Goal: Task Accomplishment & Management: Manage account settings

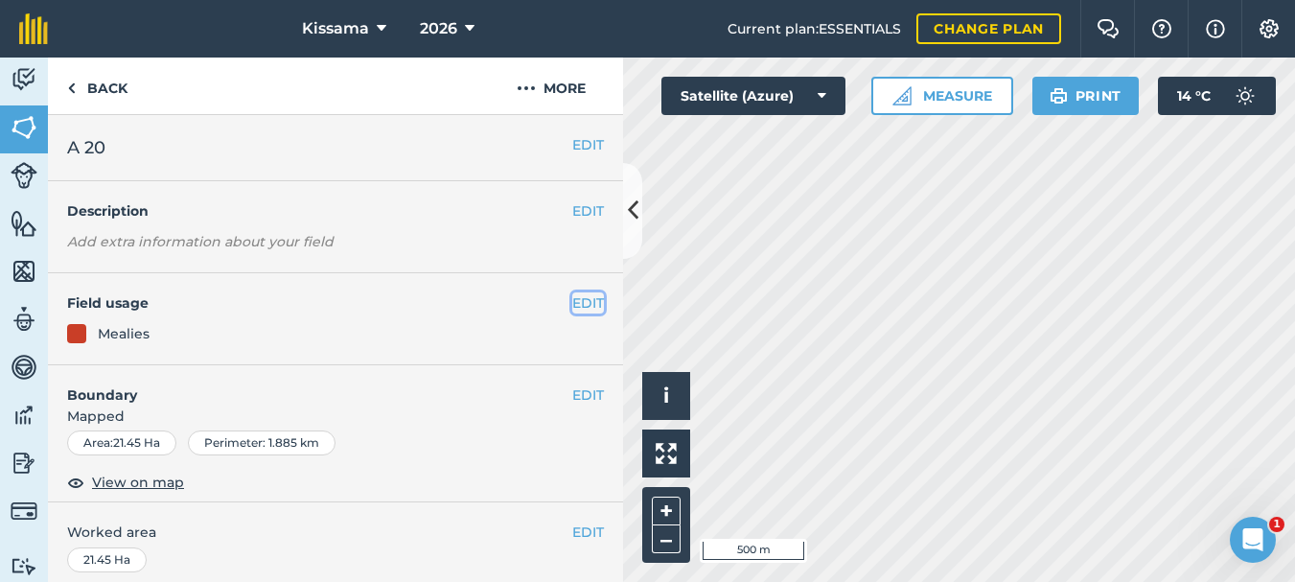
click at [590, 300] on button "EDIT" at bounding box center [588, 302] width 32 height 21
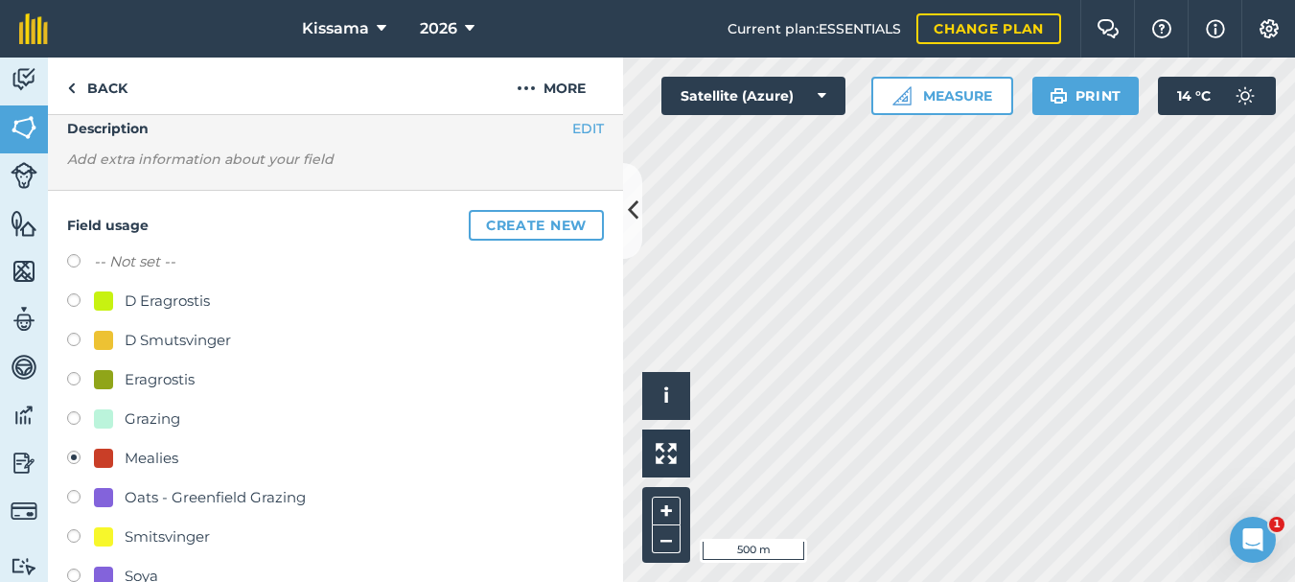
scroll to position [139, 0]
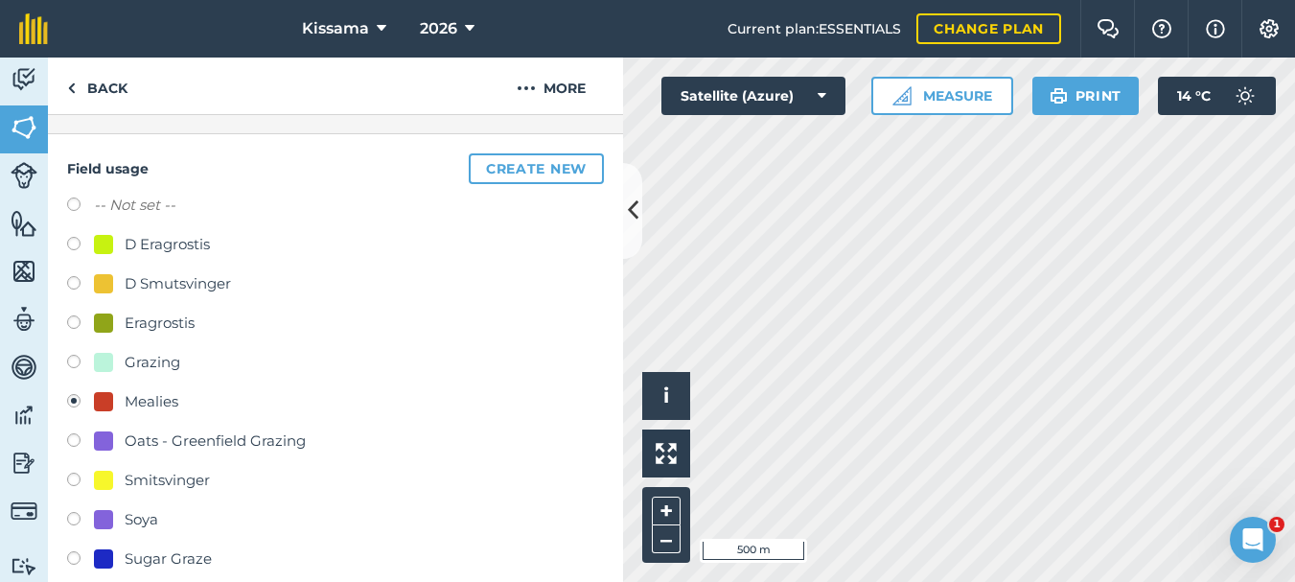
click at [72, 518] on label at bounding box center [80, 521] width 27 height 19
radio input "true"
radio input "false"
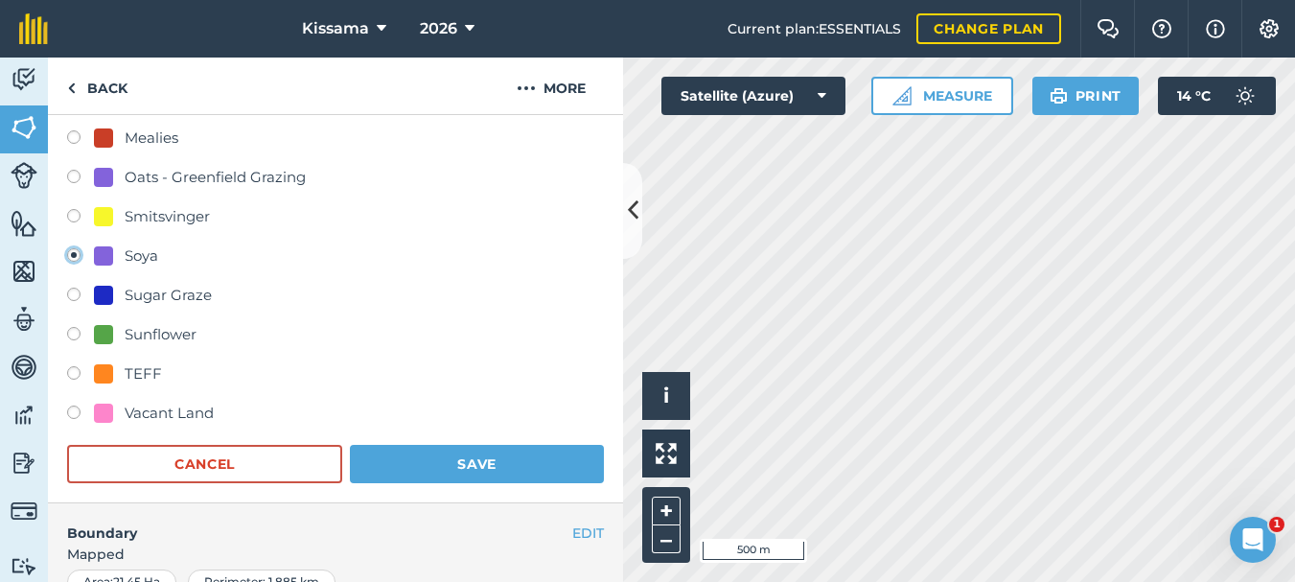
scroll to position [445, 0]
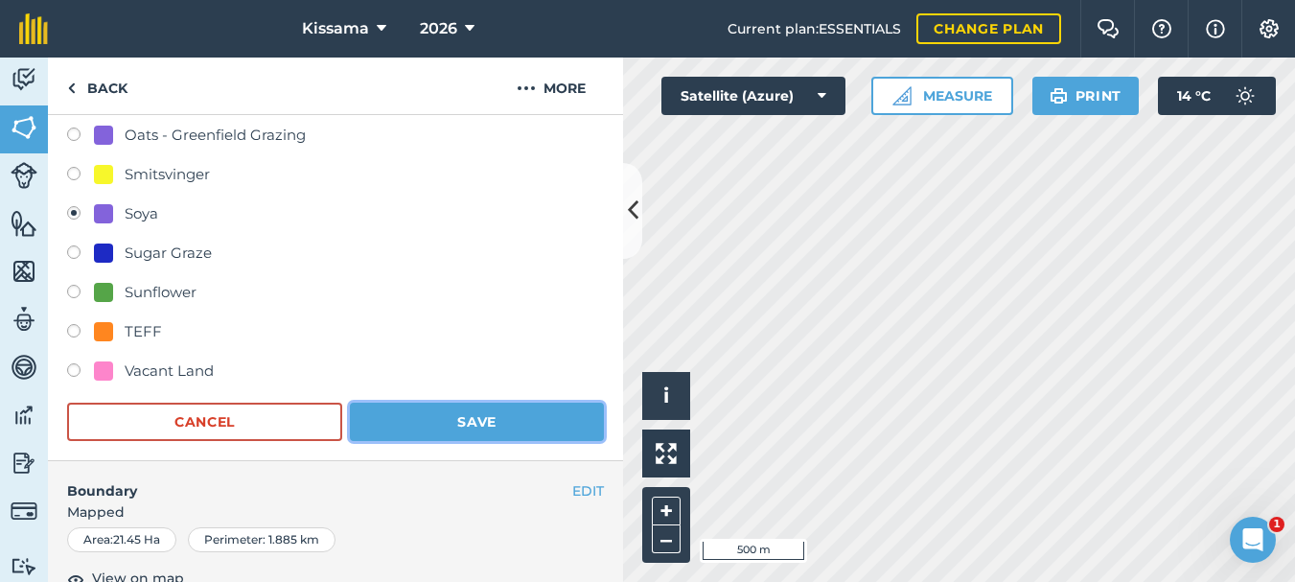
click at [452, 425] on button "Save" at bounding box center [477, 422] width 254 height 38
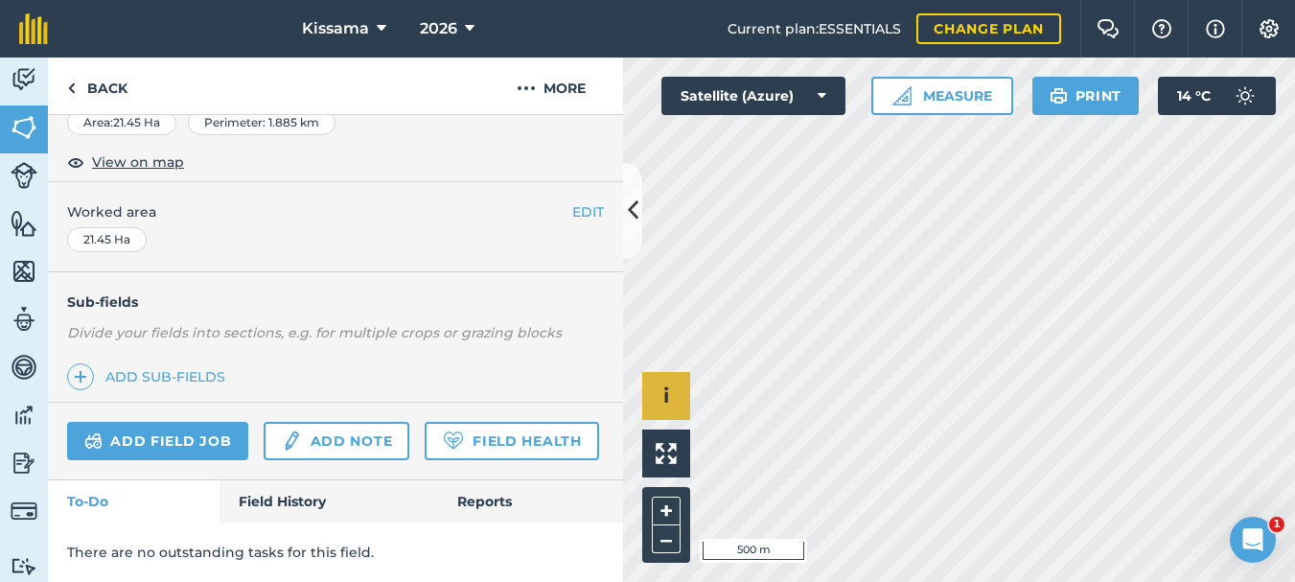
scroll to position [320, 0]
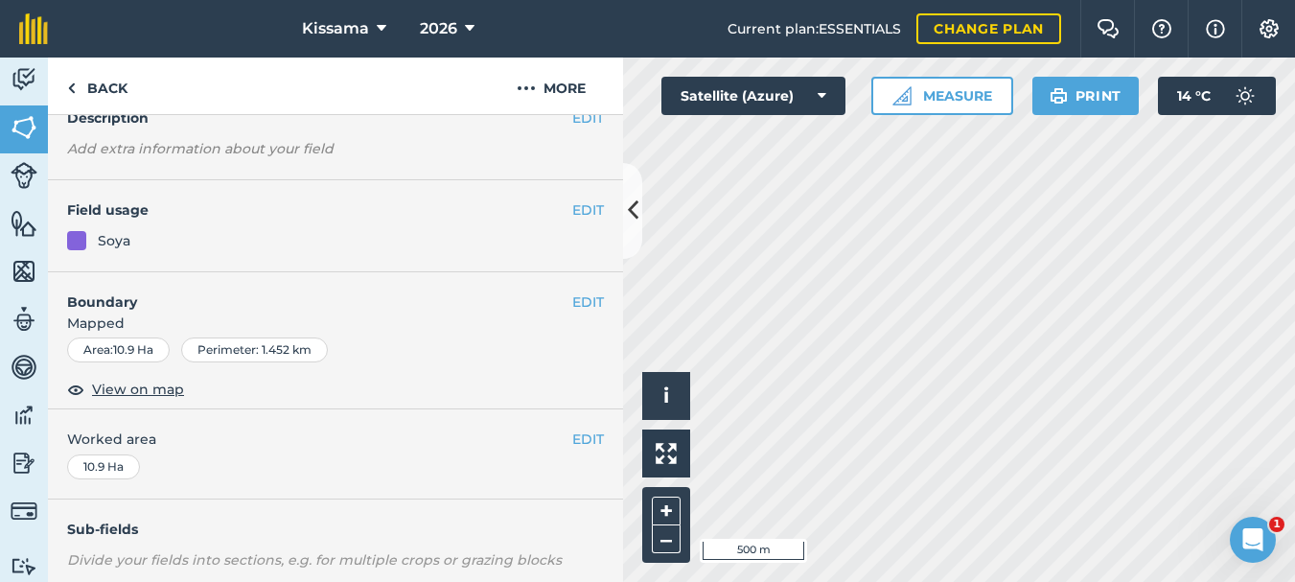
scroll to position [92, 0]
click at [588, 213] on button "EDIT" at bounding box center [588, 210] width 32 height 21
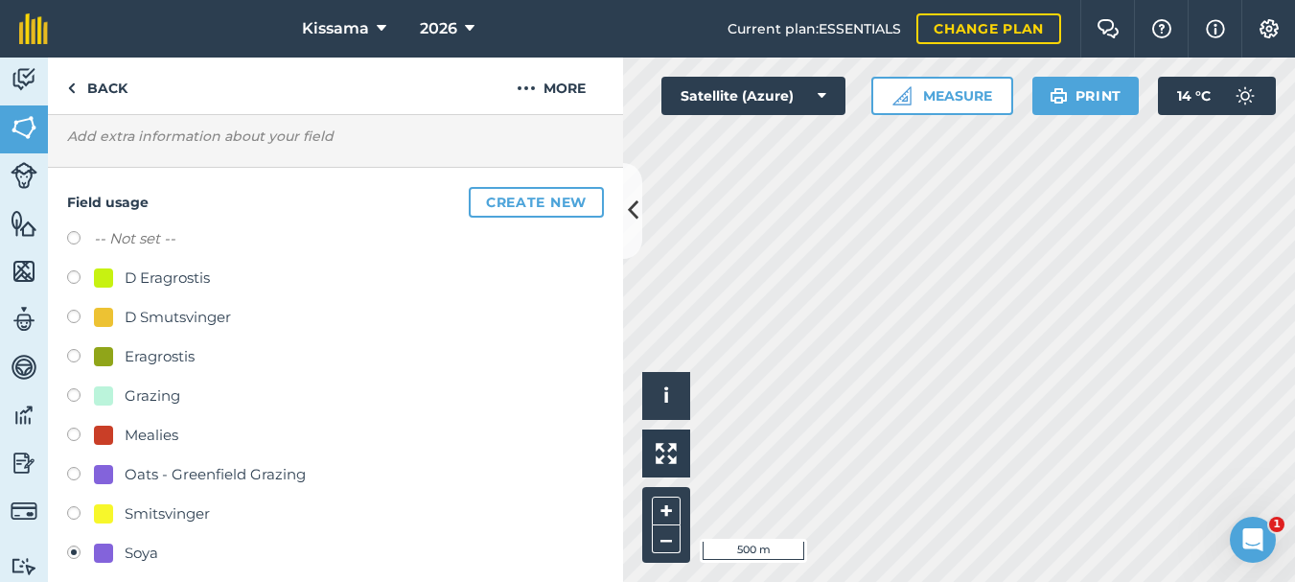
scroll to position [109, 0]
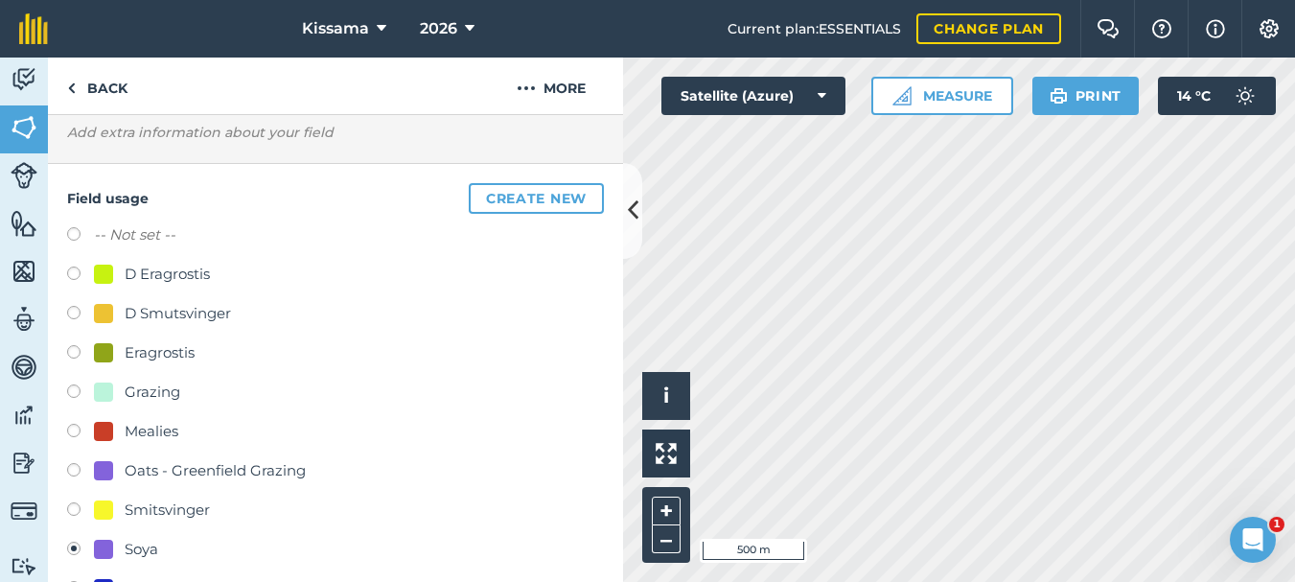
click at [70, 429] on label at bounding box center [80, 433] width 27 height 19
radio input "true"
radio input "false"
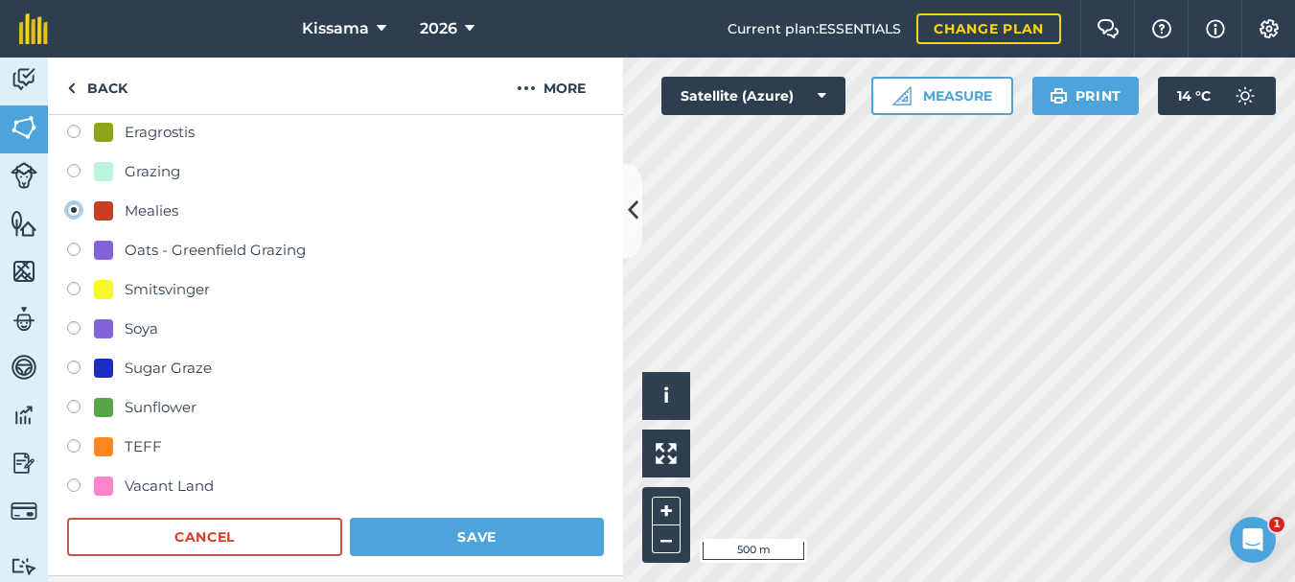
scroll to position [331, 0]
click at [471, 531] on button "Save" at bounding box center [477, 536] width 254 height 38
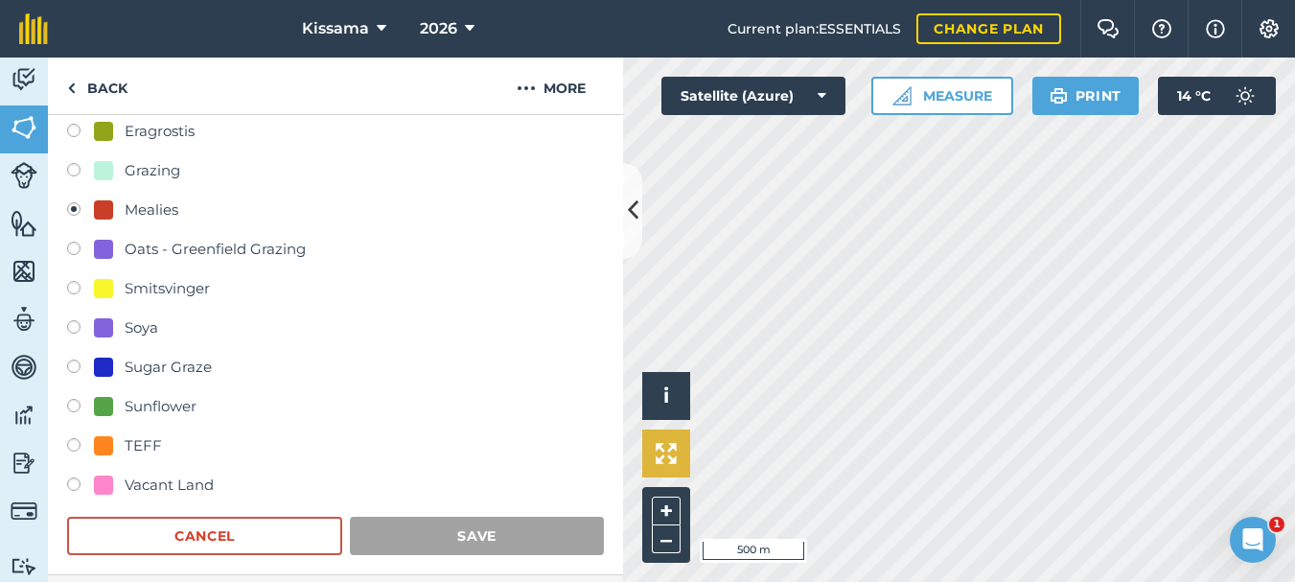
scroll to position [320, 0]
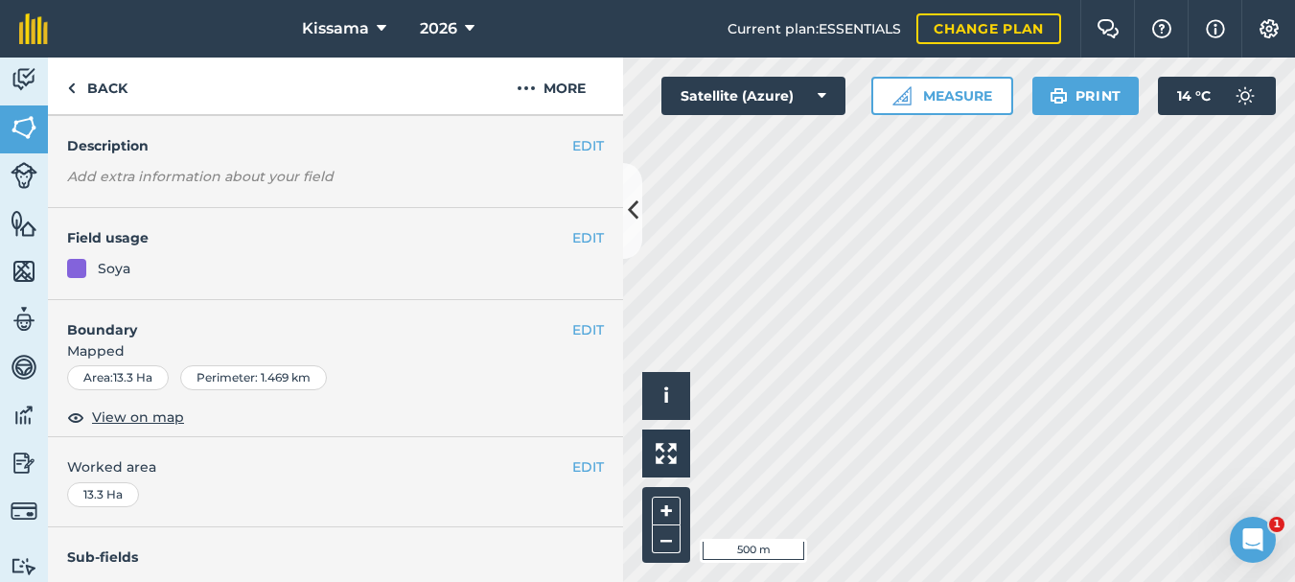
scroll to position [39, 0]
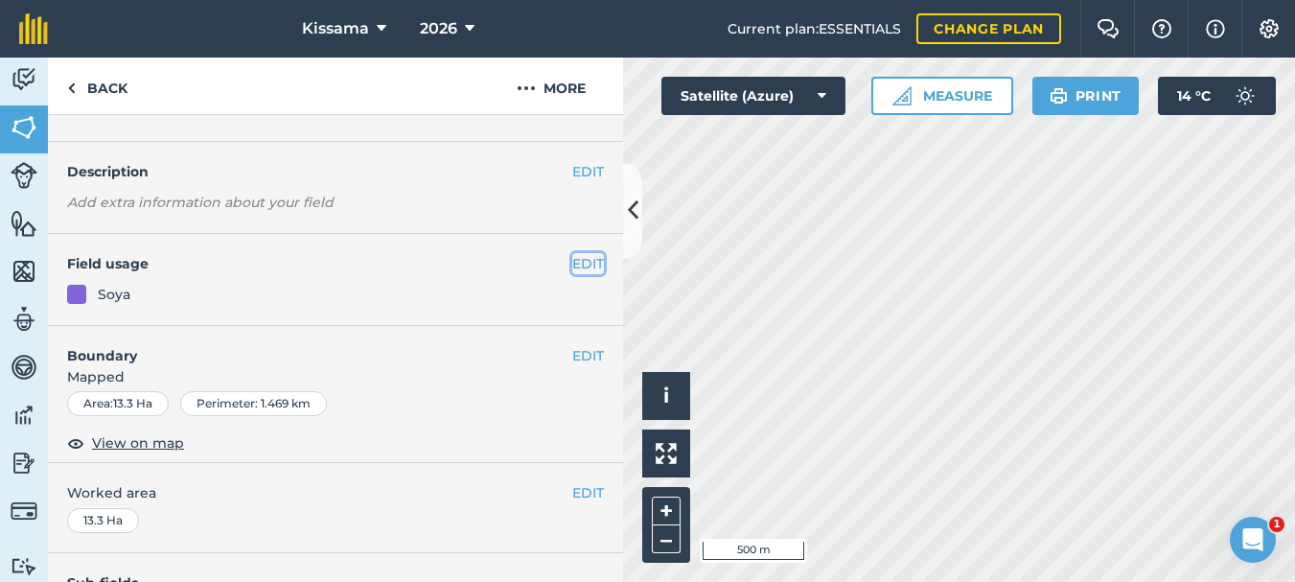
click at [587, 265] on button "EDIT" at bounding box center [588, 263] width 32 height 21
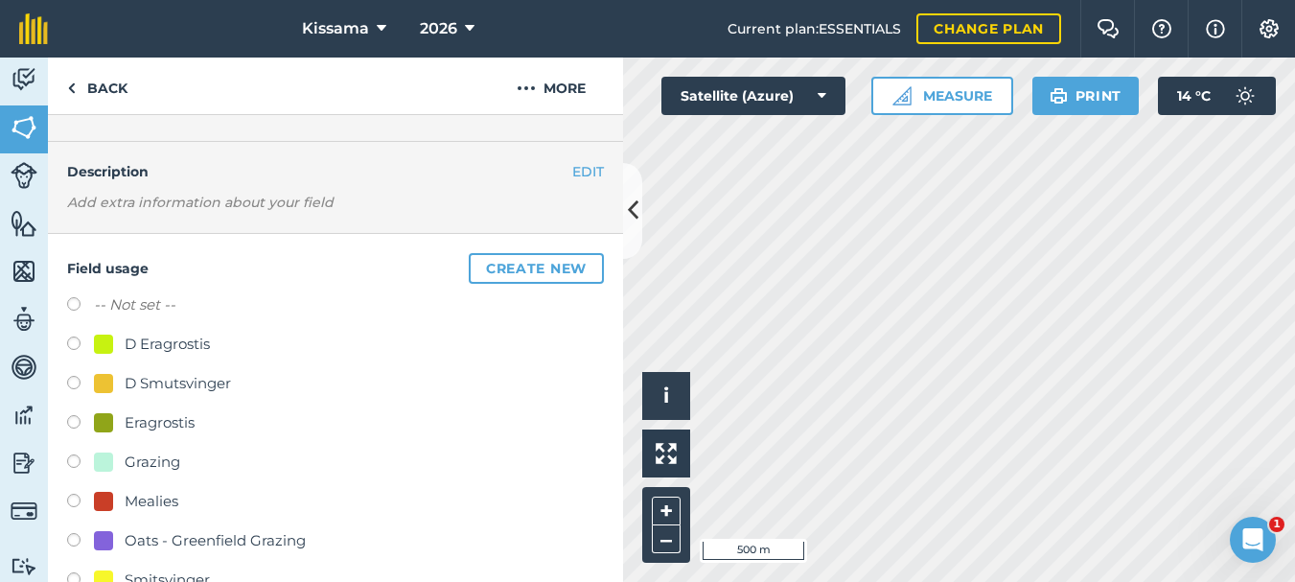
click at [76, 500] on label at bounding box center [80, 503] width 27 height 19
radio input "true"
radio input "false"
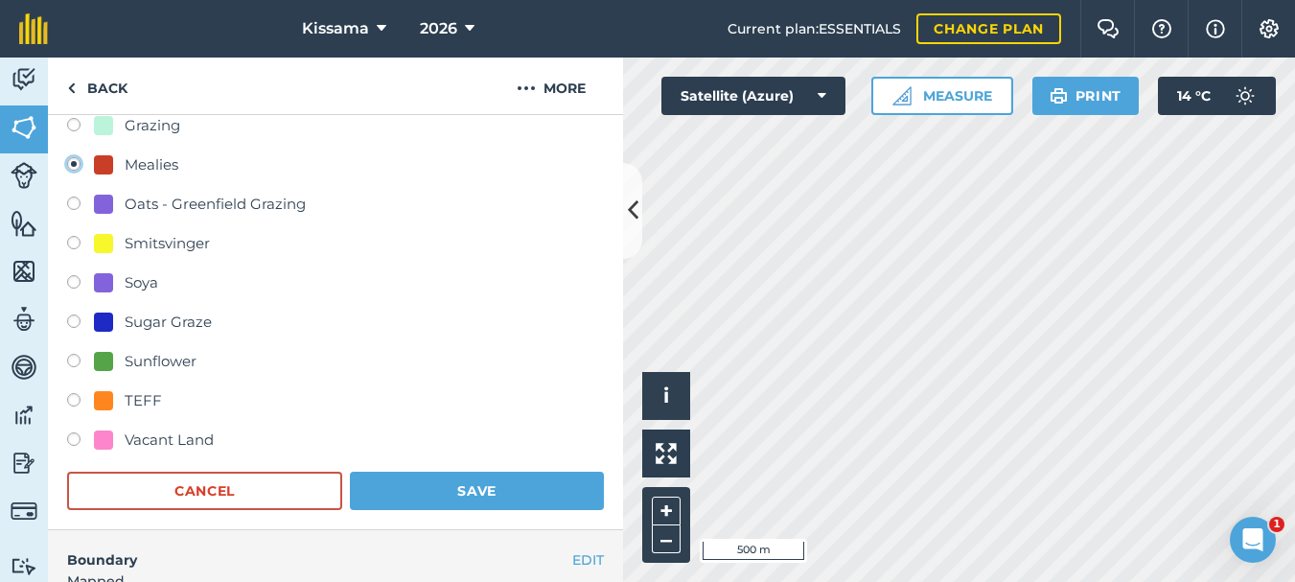
scroll to position [377, 0]
click at [473, 494] on button "Save" at bounding box center [477, 490] width 254 height 38
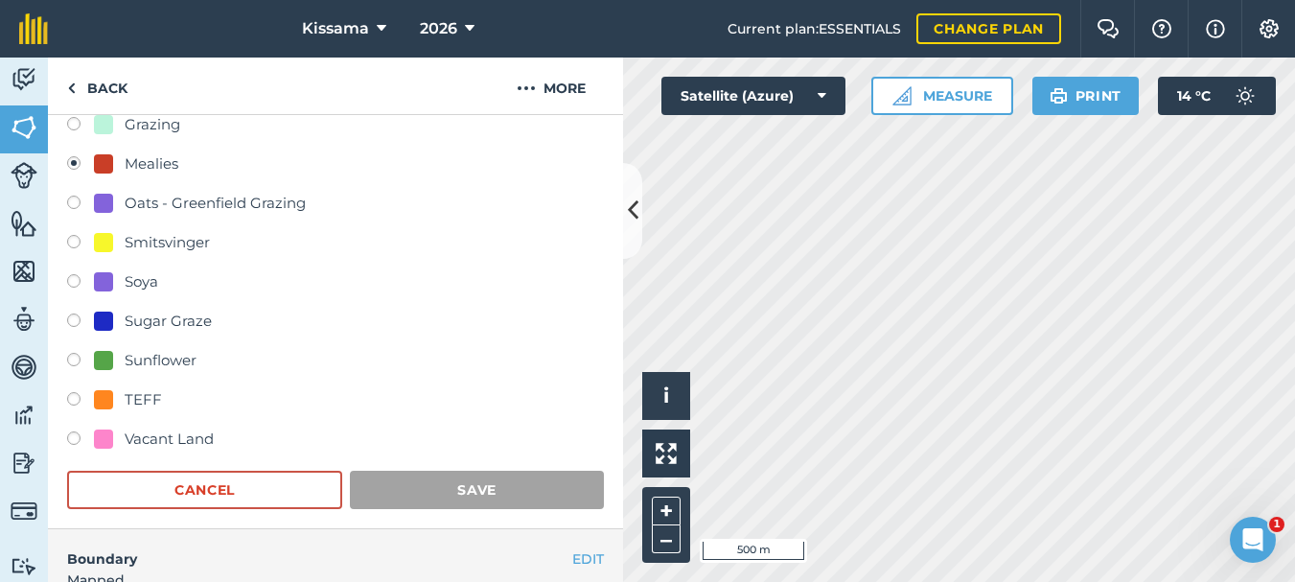
scroll to position [320, 0]
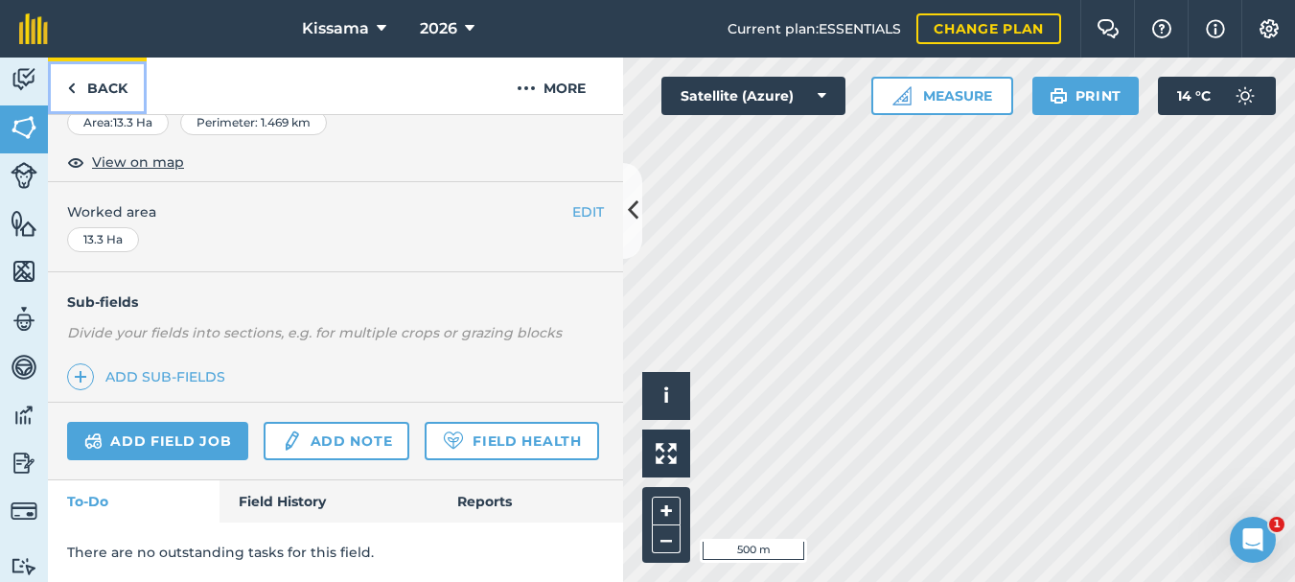
click at [76, 86] on link "Back" at bounding box center [97, 86] width 99 height 57
click at [82, 93] on link "Back" at bounding box center [97, 86] width 99 height 57
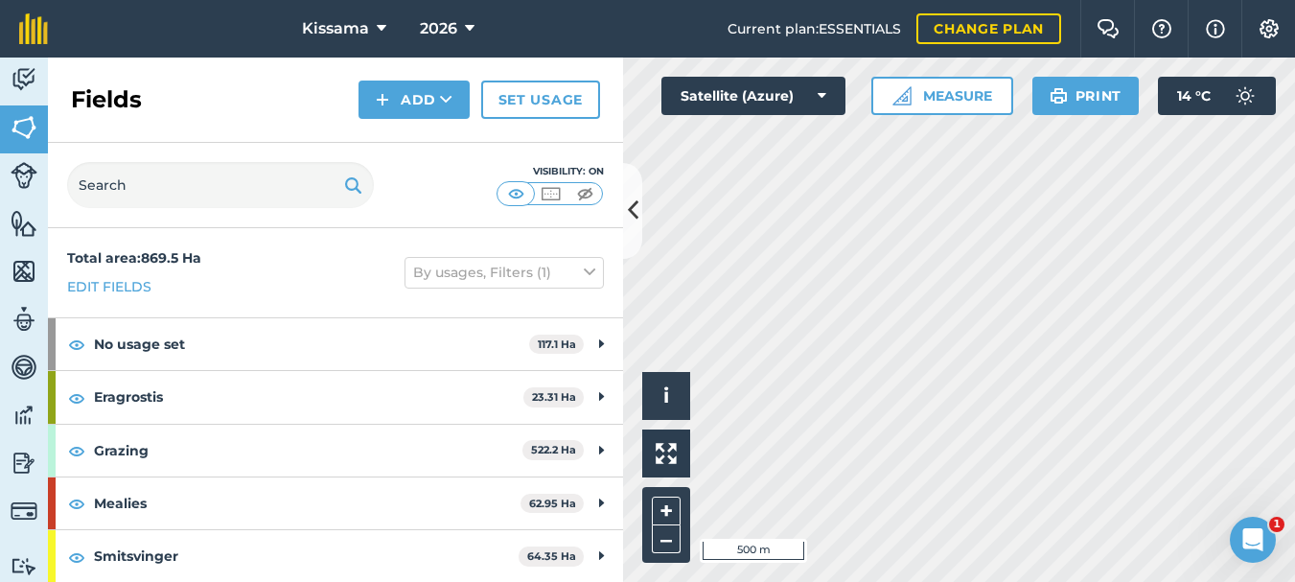
scroll to position [107, 0]
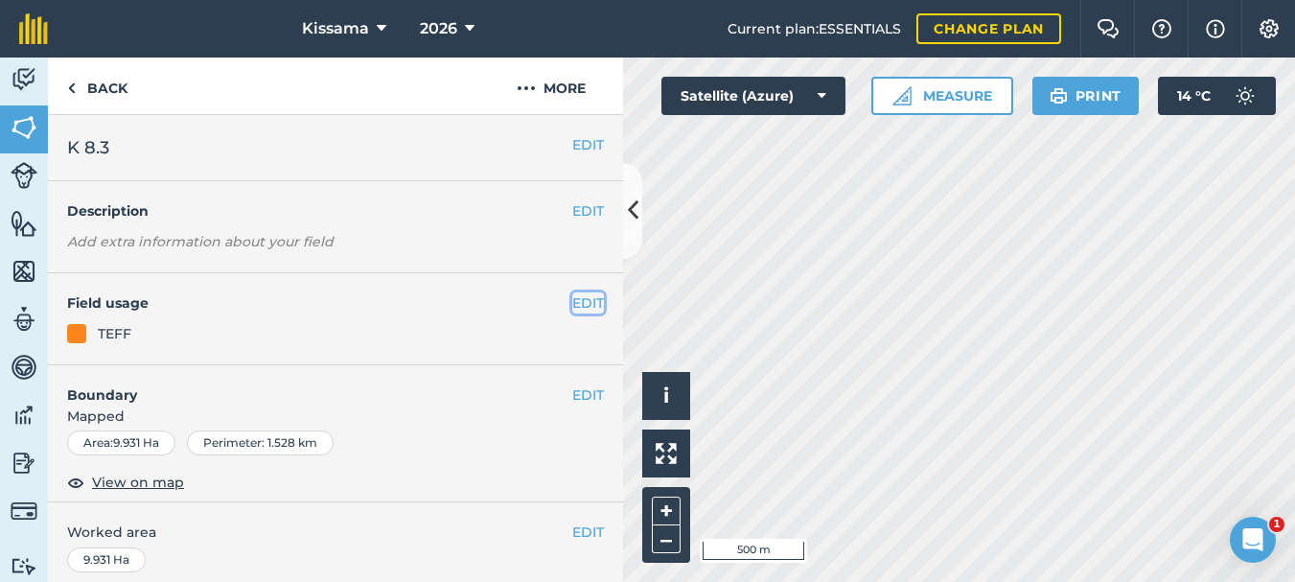
click at [586, 301] on button "EDIT" at bounding box center [588, 302] width 32 height 21
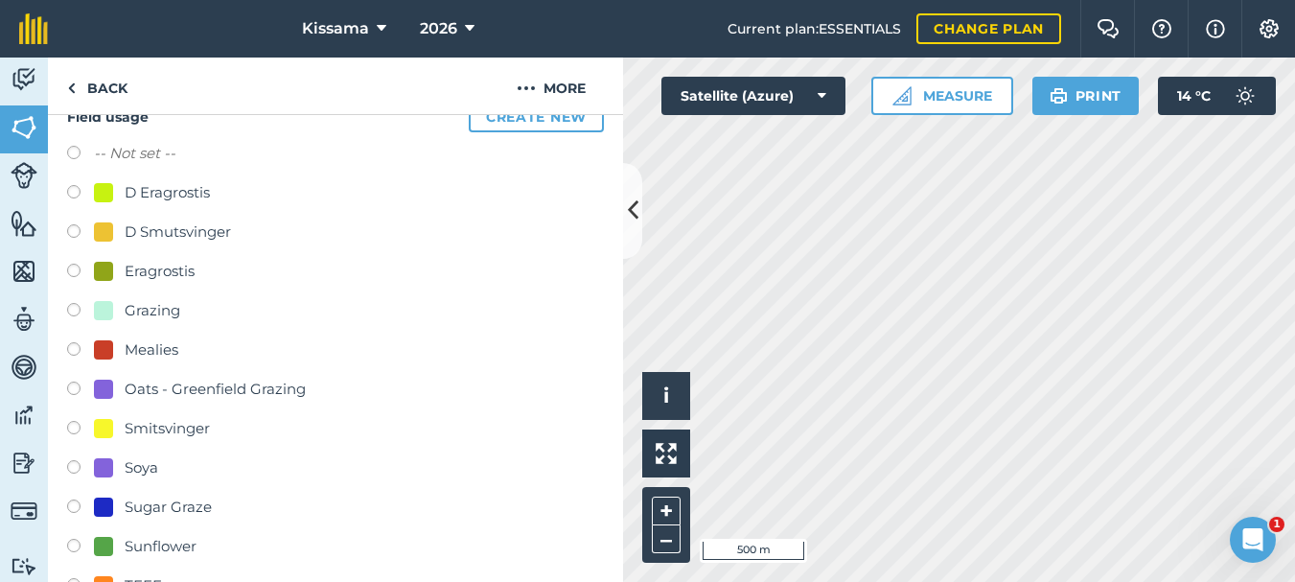
scroll to position [194, 0]
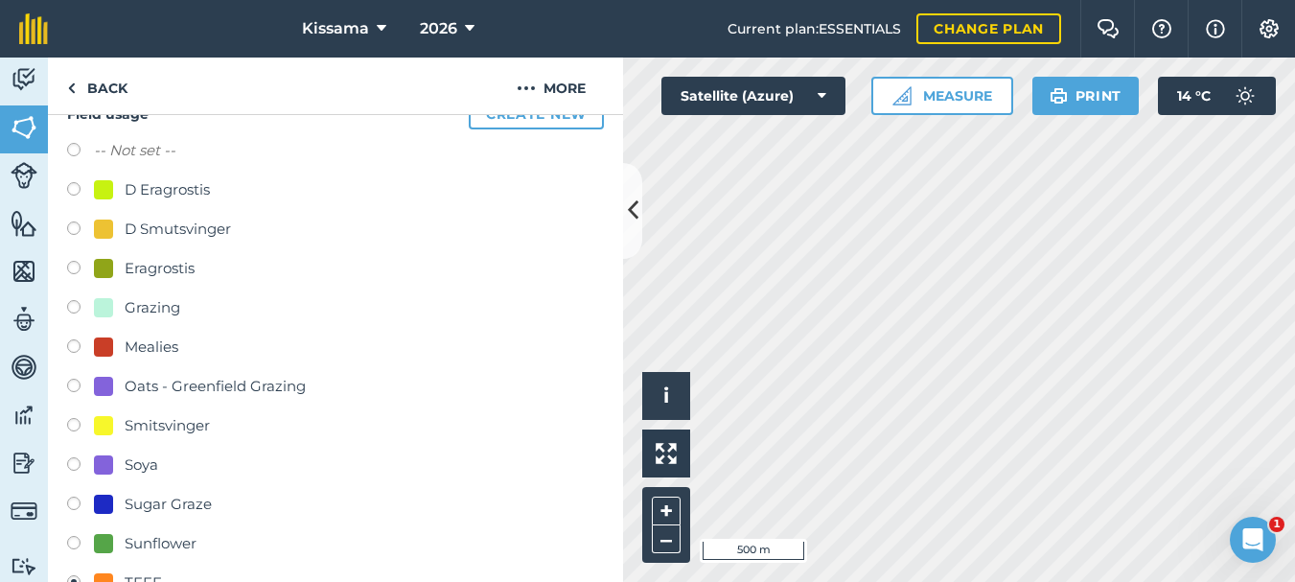
click at [77, 465] on label at bounding box center [80, 466] width 27 height 19
radio input "true"
radio input "false"
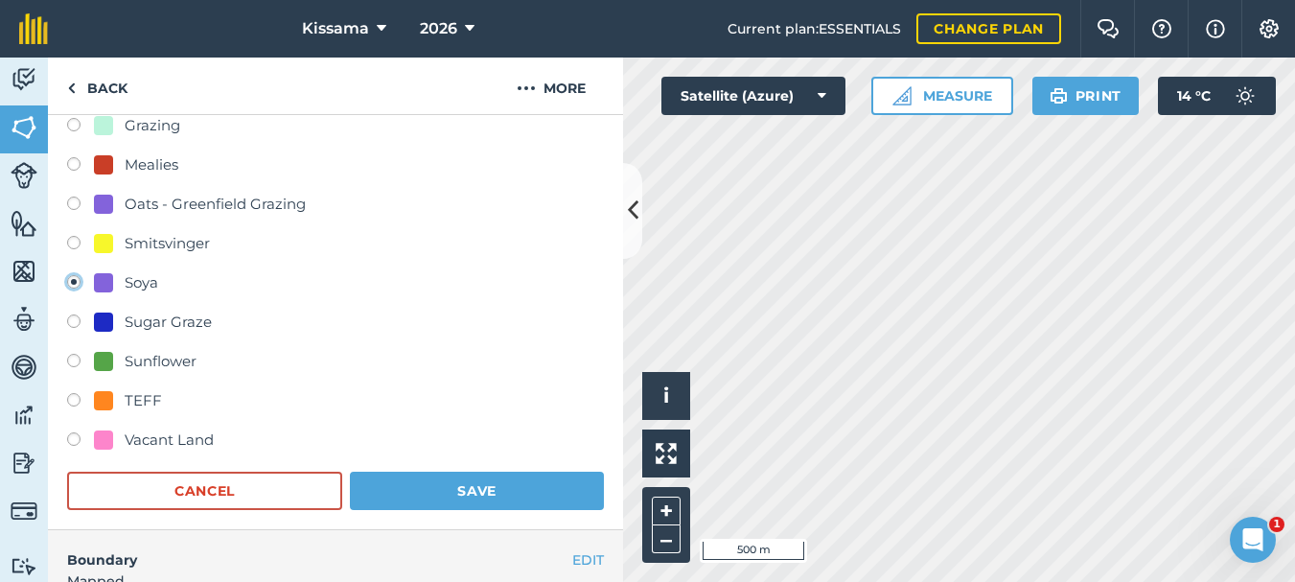
scroll to position [387, 0]
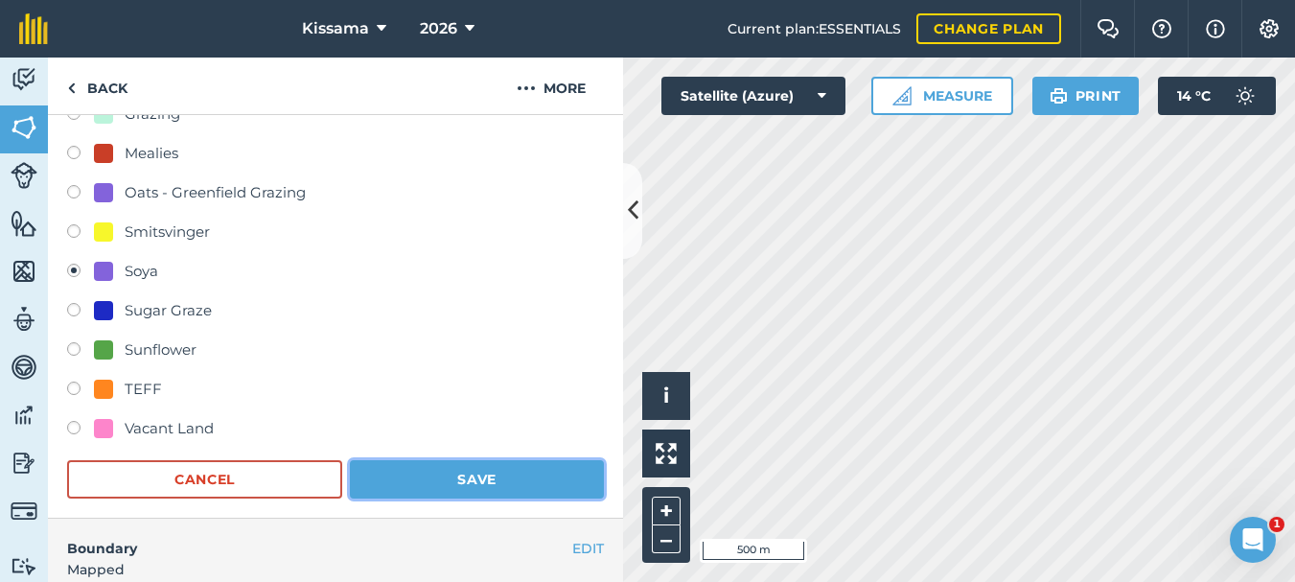
click at [502, 484] on button "Save" at bounding box center [477, 479] width 254 height 38
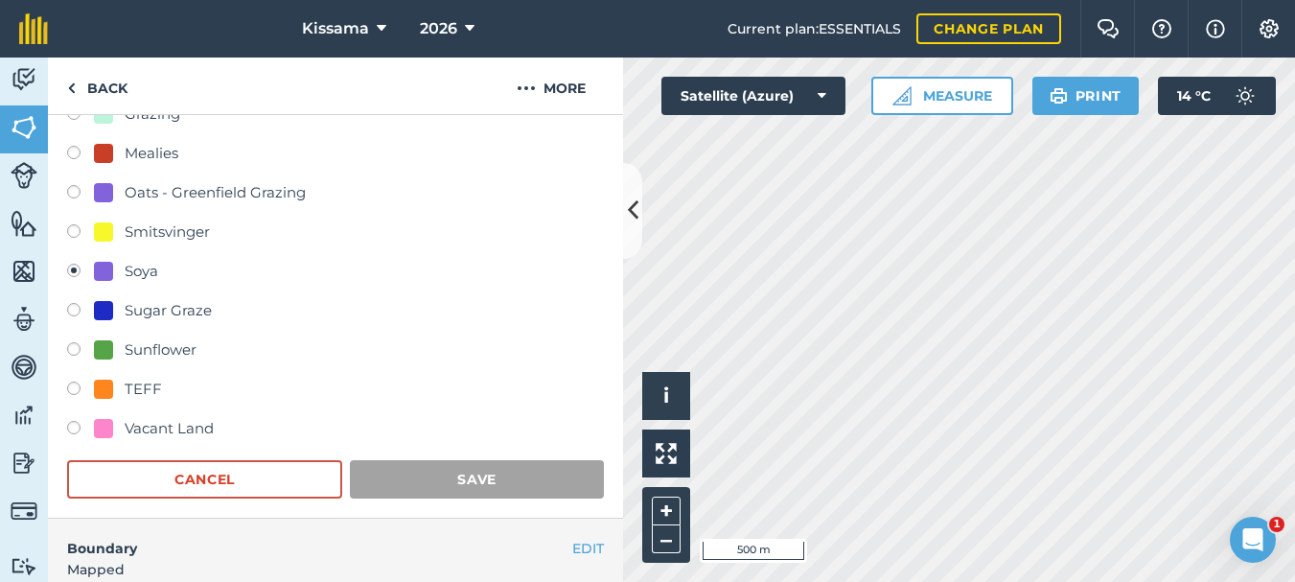
scroll to position [320, 0]
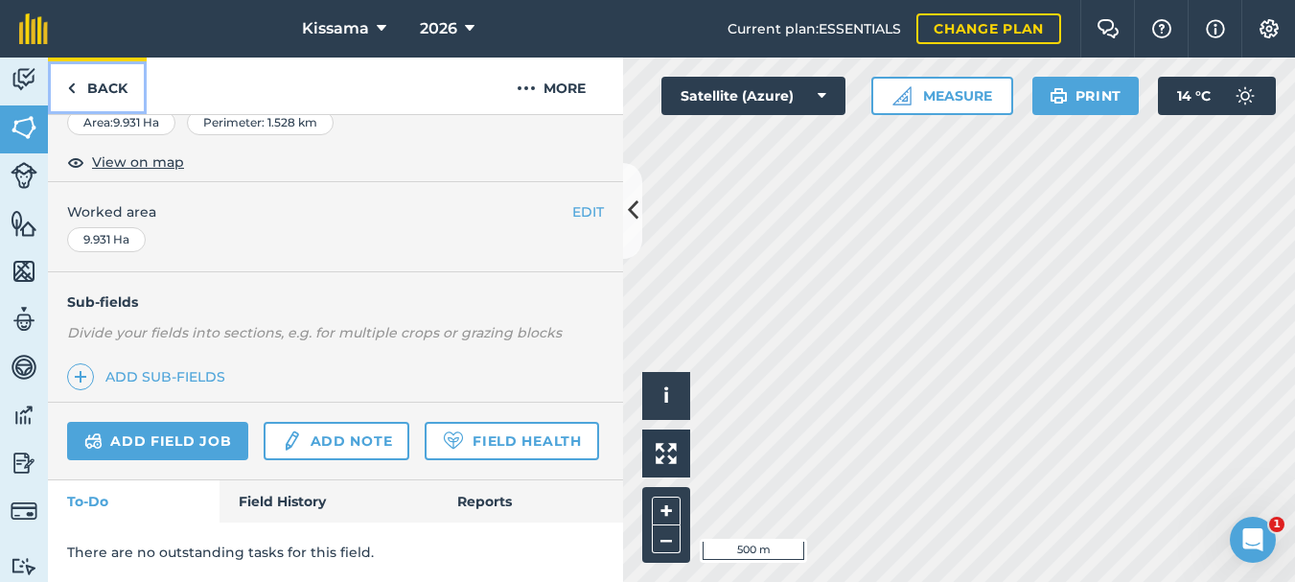
click at [67, 86] on img at bounding box center [71, 88] width 9 height 23
click at [69, 88] on img at bounding box center [71, 88] width 9 height 23
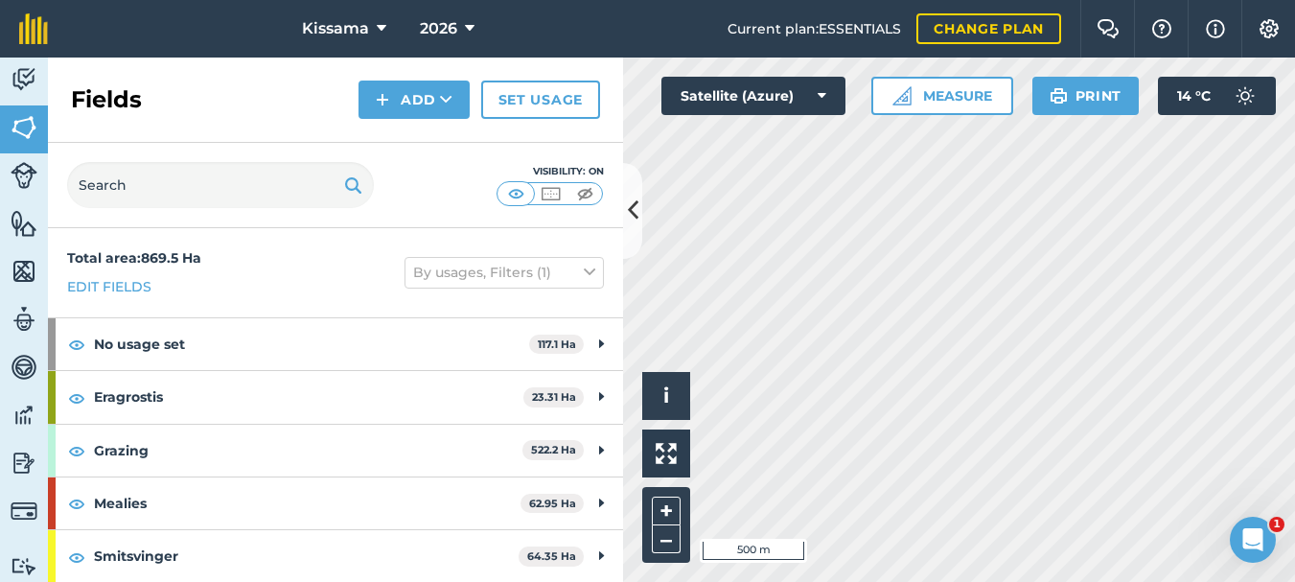
scroll to position [107, 0]
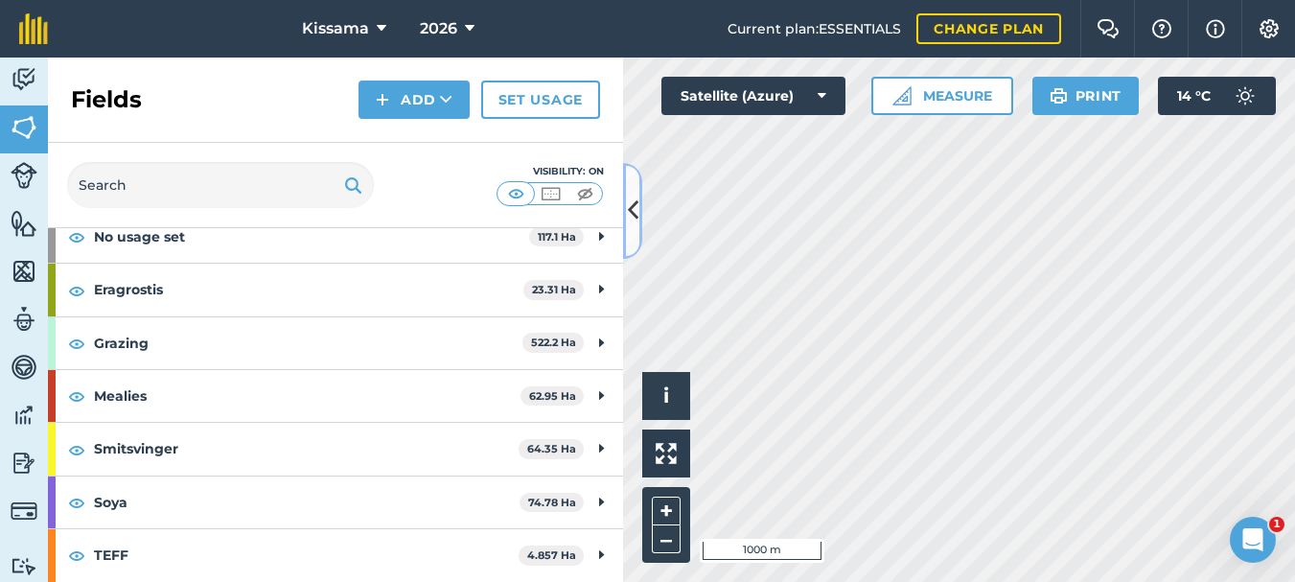
click at [638, 204] on icon at bounding box center [633, 211] width 11 height 34
